Goal: Entertainment & Leisure: Consume media (video, audio)

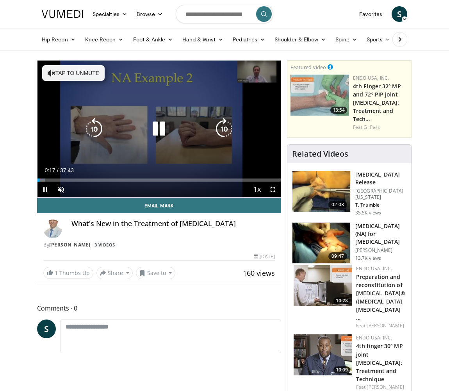
click at [219, 131] on icon "Video Player" at bounding box center [224, 129] width 22 height 22
click at [60, 69] on button "Tap to unmute" at bounding box center [73, 73] width 63 height 16
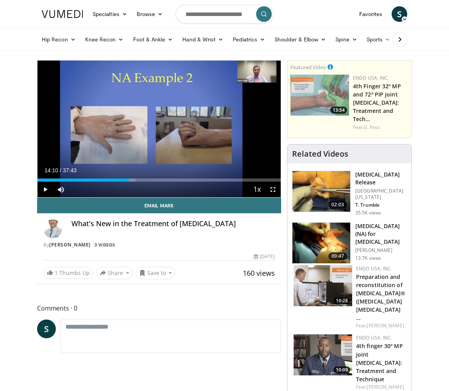
drag, startPoint x: 47, startPoint y: 181, endPoint x: 129, endPoint y: 182, distance: 81.7
click at [129, 182] on div "Current Time 14:10 / Duration 37:43 Play Skip Backward Skip Forward Mute Loaded…" at bounding box center [159, 190] width 243 height 16
